Goal: Task Accomplishment & Management: Complete application form

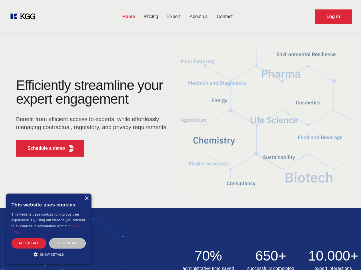
click at [181, 135] on div "Efficiently streamline your expert engagement Benefit from efficient access to …" at bounding box center [94, 119] width 174 height 83
click at [43, 148] on p "Schedule a demo" at bounding box center [46, 148] width 38 height 7
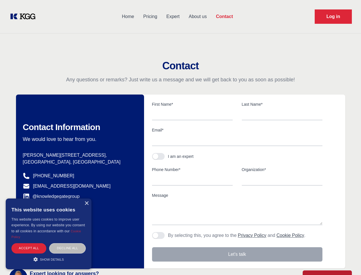
click at [86, 198] on div "× This website uses cookies This website uses cookies to improve user experienc…" at bounding box center [49, 233] width 86 height 71
click at [29, 243] on div "Accept all" at bounding box center [28, 248] width 35 height 10
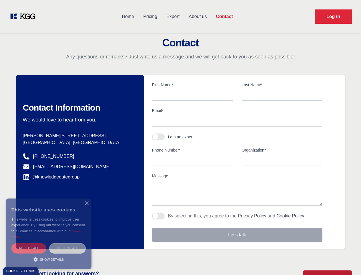
click at [68, 243] on div "Decline all" at bounding box center [67, 248] width 37 height 10
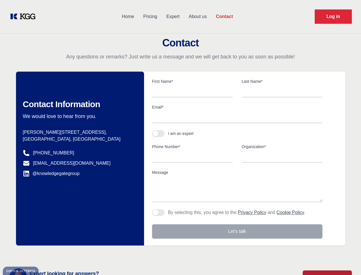
click at [49, 254] on main "Contact Any questions or remarks? Just write us a message and we will get back …" at bounding box center [180, 149] width 361 height 298
